Goal: Task Accomplishment & Management: Complete application form

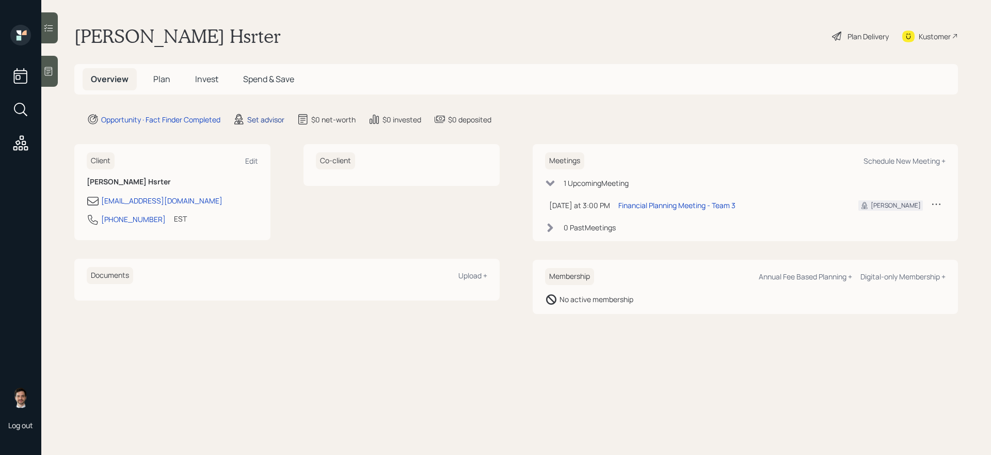
click at [262, 123] on div "Set advisor" at bounding box center [265, 119] width 37 height 11
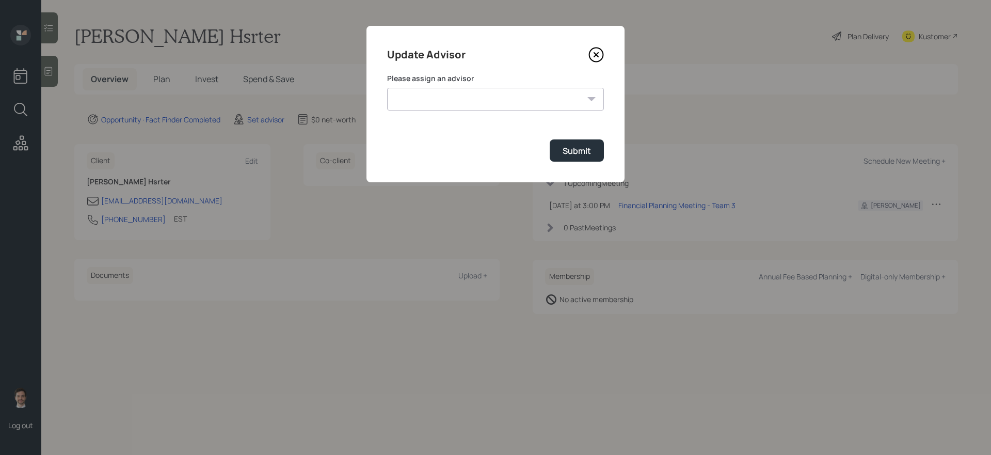
click at [447, 88] on select "Michael Russo Jonah Coleman Tyler End Treva Nostdahl Eric Schwartz Sami Boghos …" at bounding box center [495, 99] width 217 height 23
select select "ef6b64e1-8f62-4a74-b865-a7df4b35b836"
click at [387, 88] on select "Michael Russo Jonah Coleman Tyler End Treva Nostdahl Eric Schwartz Sami Boghos …" at bounding box center [495, 99] width 217 height 23
click at [591, 151] on button "Submit" at bounding box center [577, 150] width 54 height 22
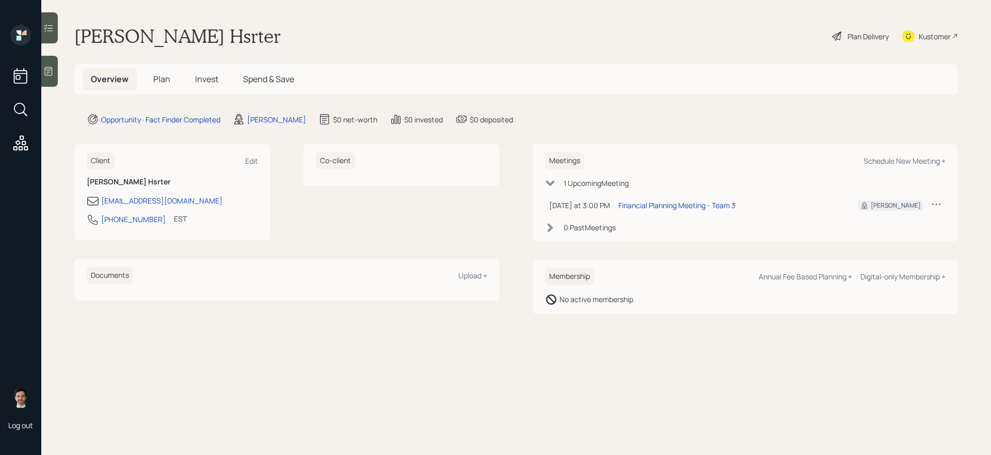
click at [156, 86] on h5 "Plan" at bounding box center [162, 79] width 34 height 22
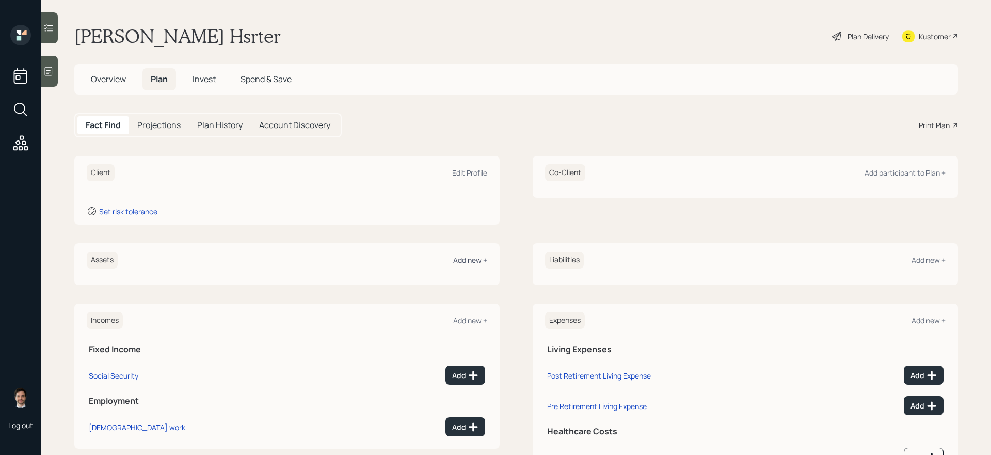
click at [469, 259] on div "Add new +" at bounding box center [470, 260] width 34 height 10
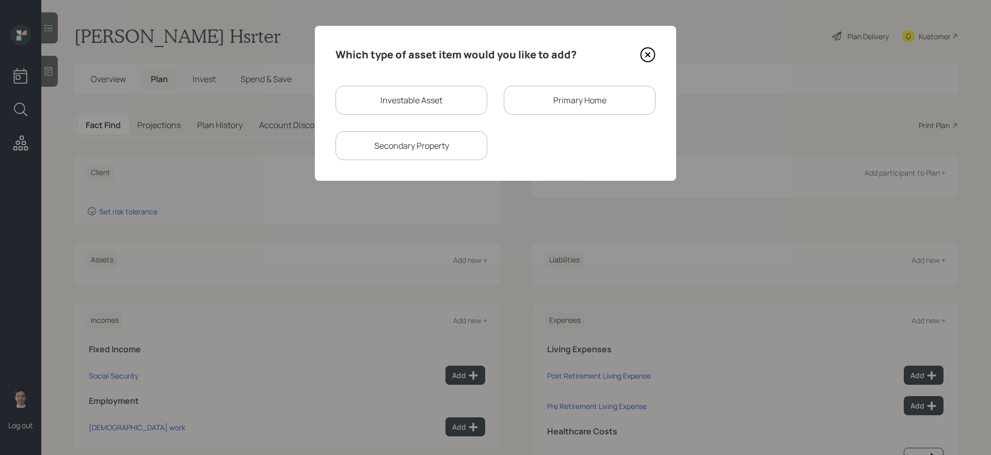
click at [453, 86] on div "Investable Asset" at bounding box center [411, 100] width 152 height 29
select select "taxable"
select select "balanced"
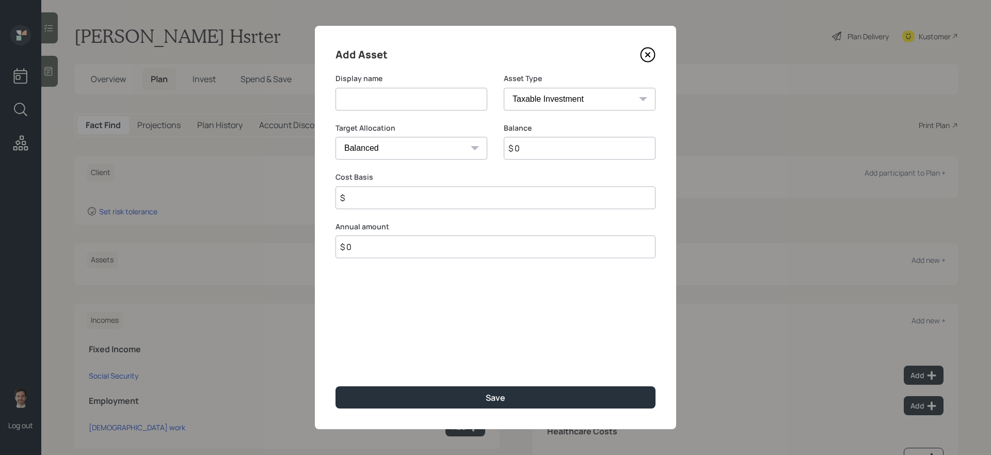
click at [442, 93] on input at bounding box center [411, 99] width 152 height 23
type input "IRA"
select select "ira"
type input "$"
type input "$ 25,000"
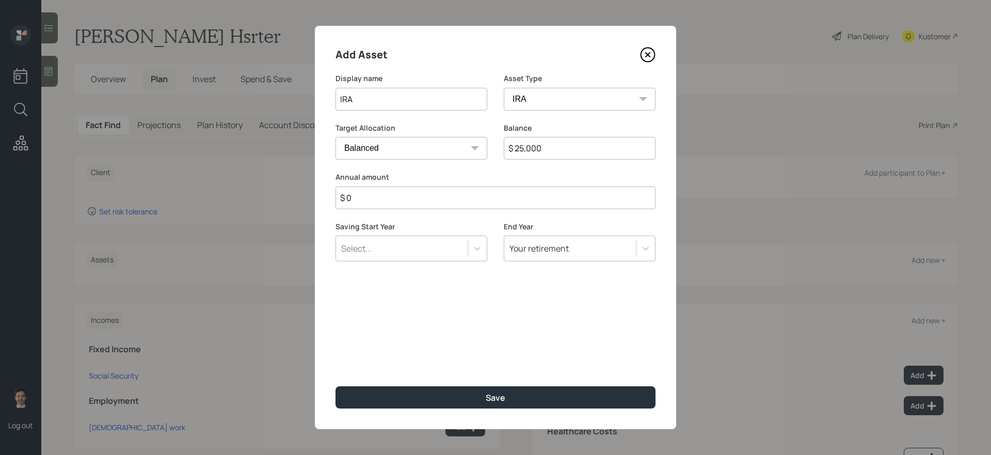
type input "$ 0"
click at [335, 383] on button "Save" at bounding box center [495, 397] width 320 height 22
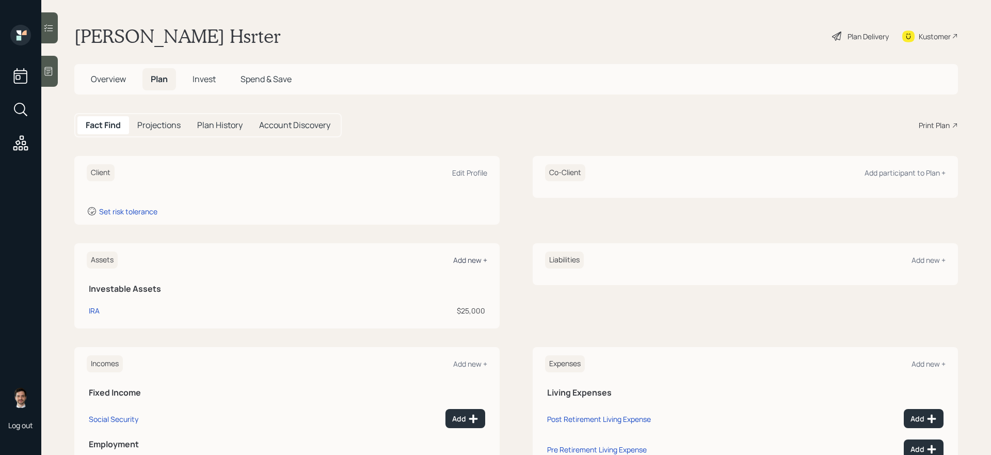
click at [477, 255] on div "Add new +" at bounding box center [470, 260] width 34 height 10
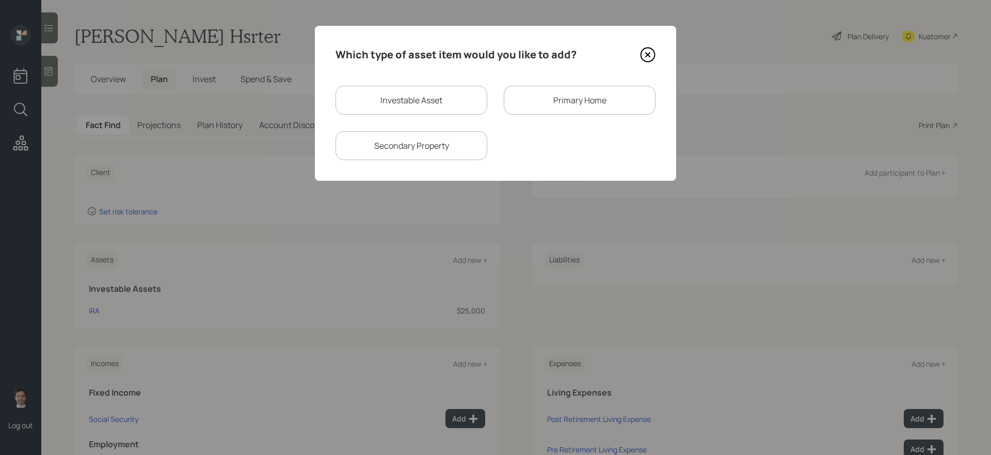
click at [438, 113] on div "Investable Asset" at bounding box center [411, 100] width 152 height 29
select select "taxable"
select select "balanced"
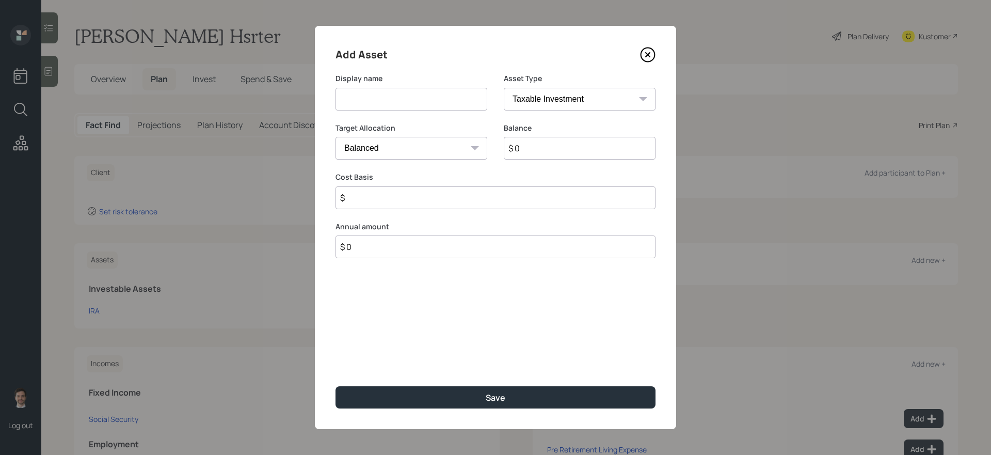
click at [433, 101] on input at bounding box center [411, 99] width 152 height 23
type input "SEP IRA"
select select "sep_ira"
type input "$"
type input "$ 25,000"
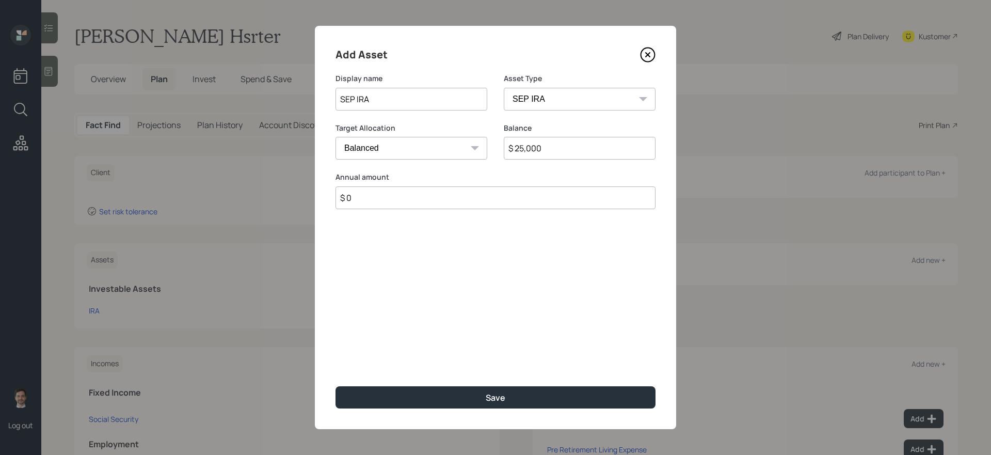
type input "$ 0"
click at [335, 383] on button "Save" at bounding box center [495, 397] width 320 height 22
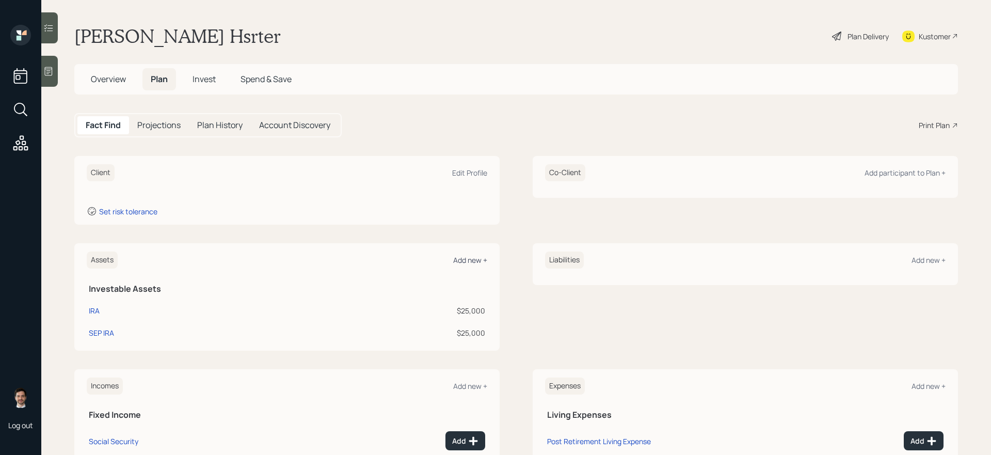
click at [463, 264] on div "Add new +" at bounding box center [470, 260] width 34 height 10
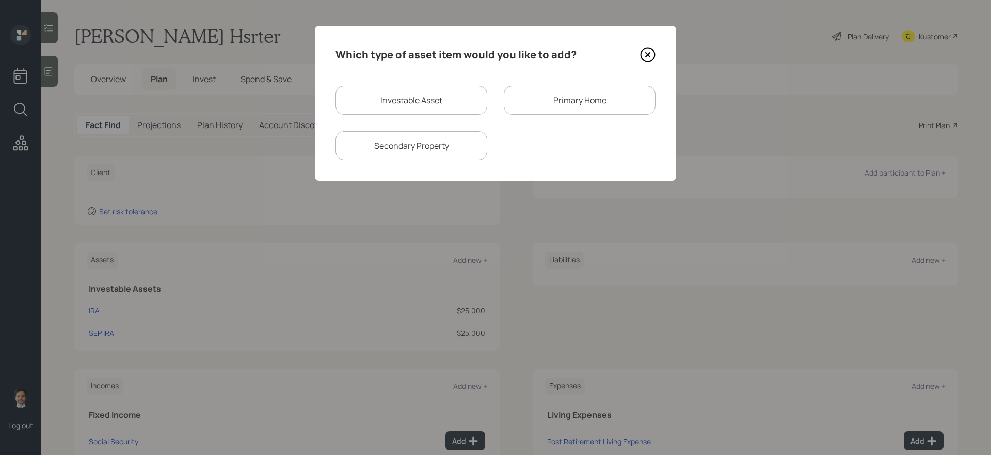
click at [549, 100] on div "Primary Home" at bounding box center [580, 100] width 152 height 29
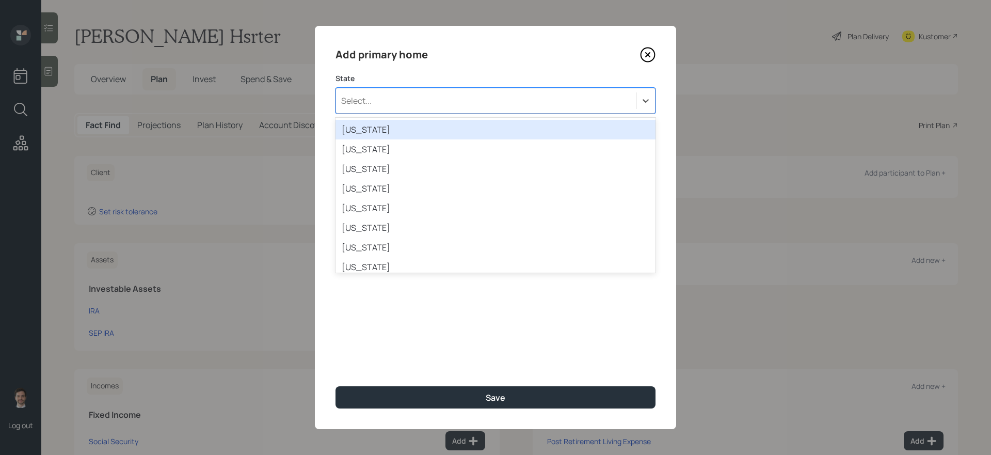
click at [471, 106] on div "Select..." at bounding box center [486, 101] width 300 height 18
type input "ma"
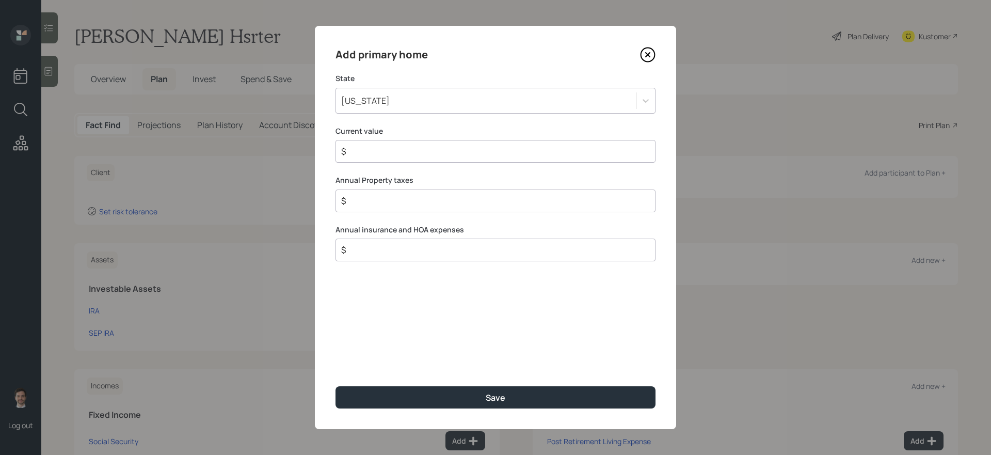
click at [425, 98] on div "Alabama" at bounding box center [486, 101] width 300 height 18
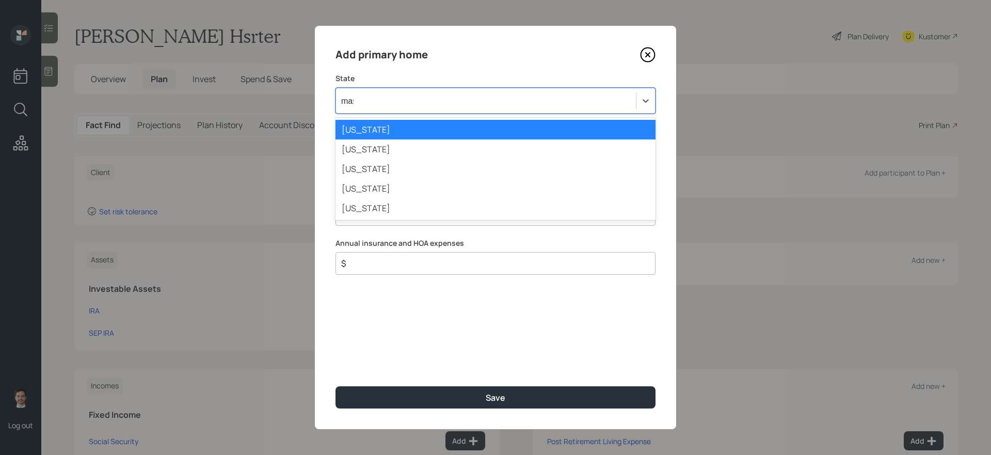
type input "mass"
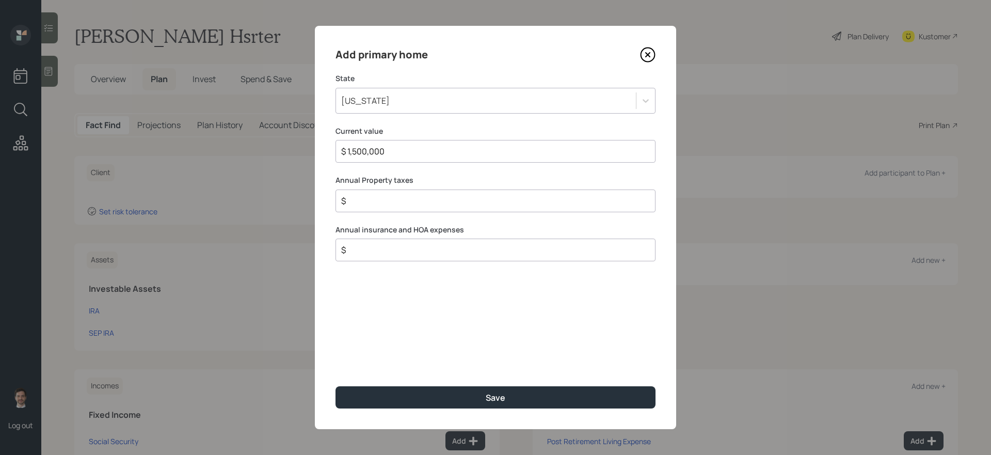
type input "$ 1,500,000"
click at [335, 383] on button "Save" at bounding box center [495, 397] width 320 height 22
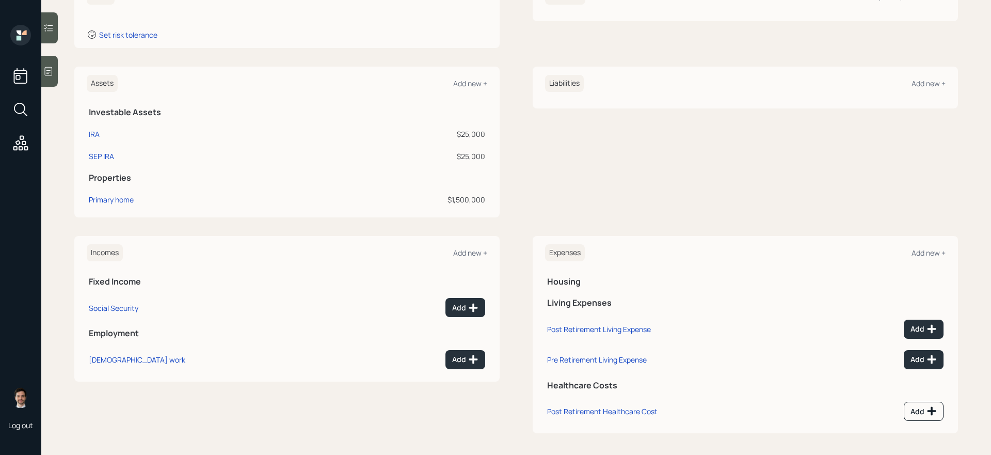
scroll to position [176, 0]
click at [463, 311] on div "Add" at bounding box center [465, 308] width 26 height 10
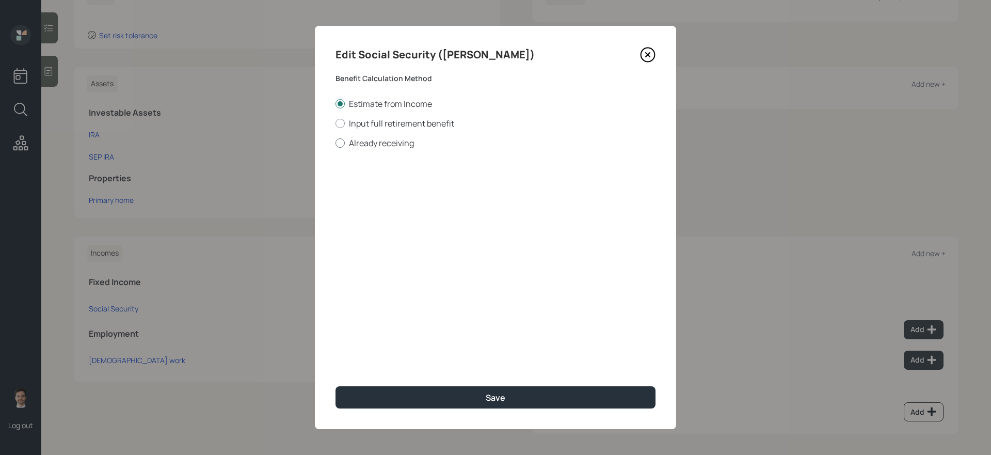
click at [380, 146] on label "Already receiving" at bounding box center [495, 142] width 320 height 11
click at [335, 143] on input "Already receiving" at bounding box center [335, 142] width 1 height 1
radio input "true"
click at [377, 189] on input "$" at bounding box center [495, 186] width 320 height 23
type input "$ 1,400"
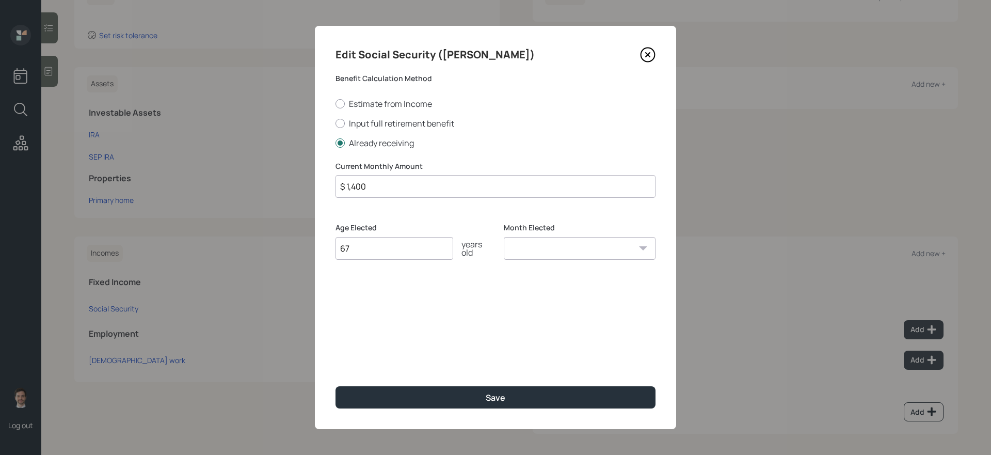
type input "67"
click at [335, 383] on button "Save" at bounding box center [495, 397] width 320 height 22
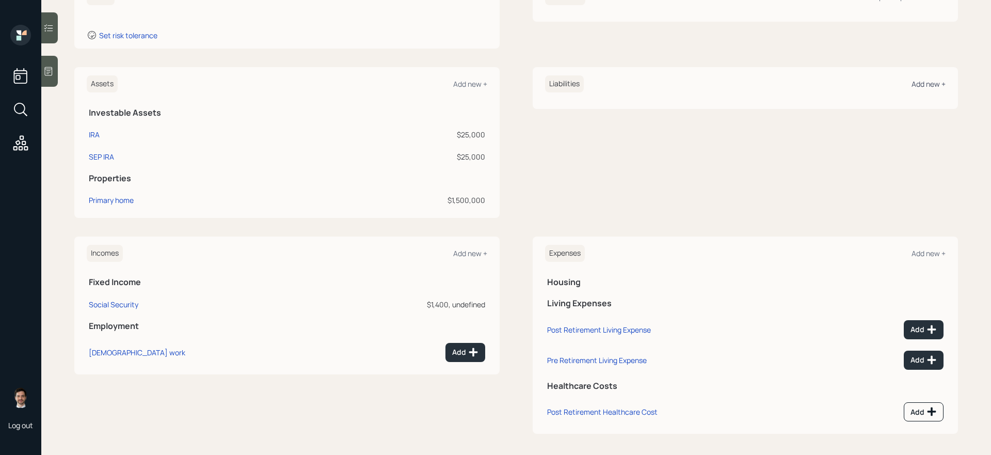
click at [758, 82] on div "Add new +" at bounding box center [928, 84] width 34 height 10
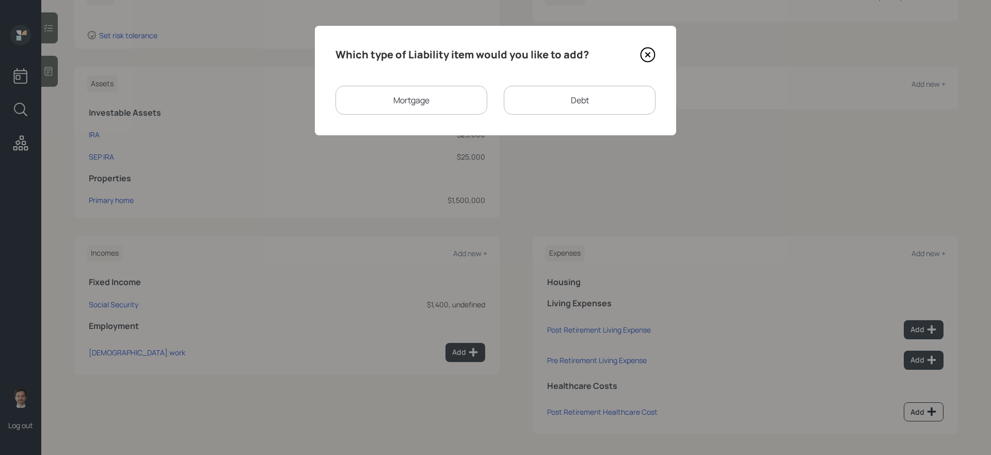
click at [551, 100] on div "Debt" at bounding box center [580, 100] width 152 height 29
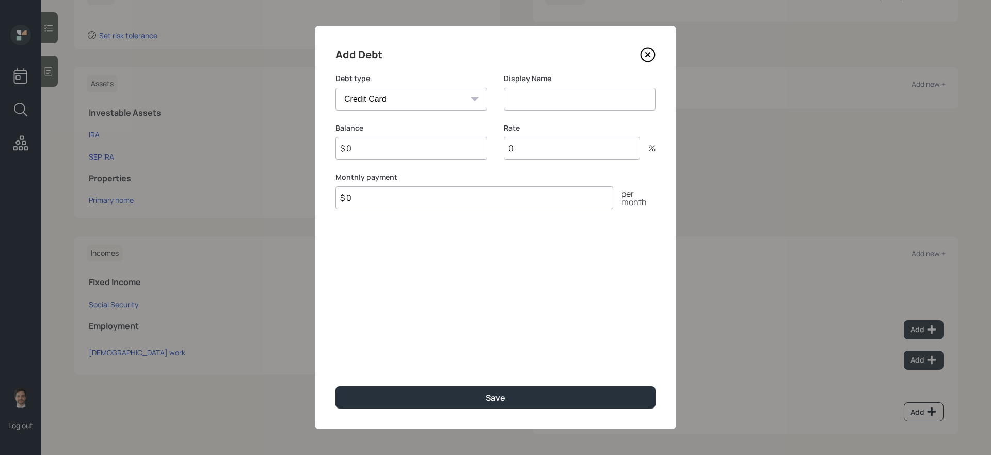
click at [433, 98] on select "Car Credit Card Medical Student Other" at bounding box center [411, 99] width 152 height 23
click at [335, 88] on select "Car Credit Card Medical Student Other" at bounding box center [411, 99] width 152 height 23
click at [412, 99] on select "Car Credit Card Medical Student Other" at bounding box center [411, 99] width 152 height 23
select select "other"
click at [335, 88] on select "Car Credit Card Medical Student Other" at bounding box center [411, 99] width 152 height 23
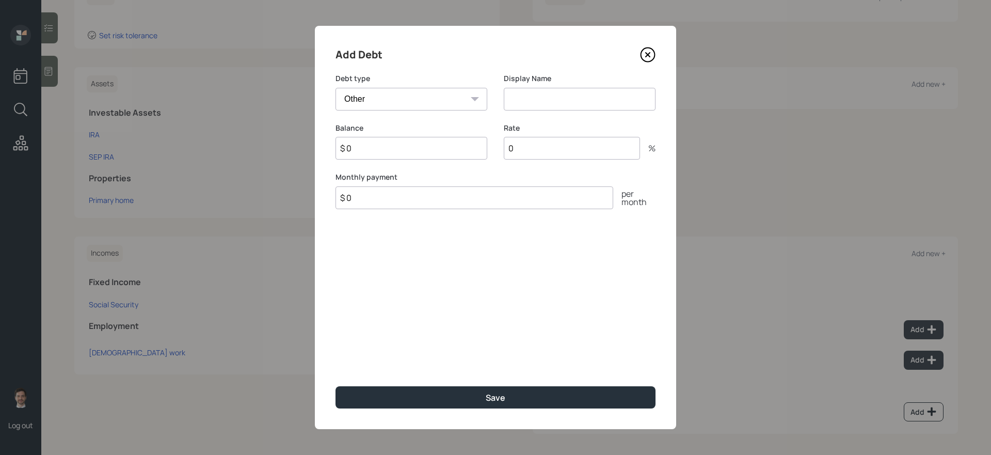
click at [569, 103] on input at bounding box center [580, 99] width 152 height 23
type input "HELOC"
type input "$ 42,000"
click at [335, 383] on button "Save" at bounding box center [495, 397] width 320 height 22
